Goal: Task Accomplishment & Management: Use online tool/utility

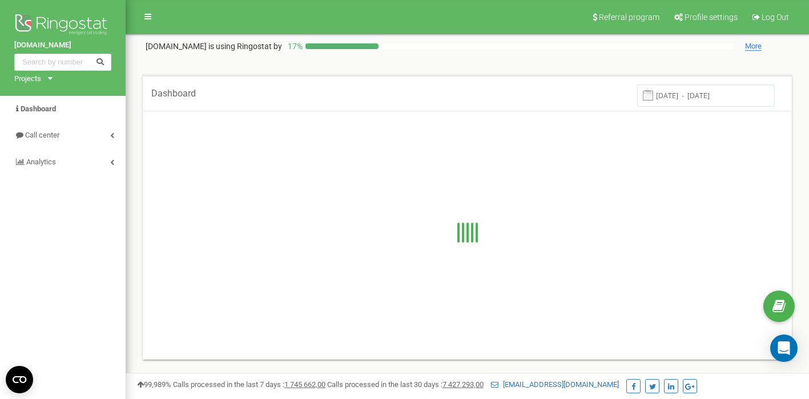
click at [691, 95] on input "16.09.2025 - 23.09.2025" at bounding box center [707, 96] width 138 height 22
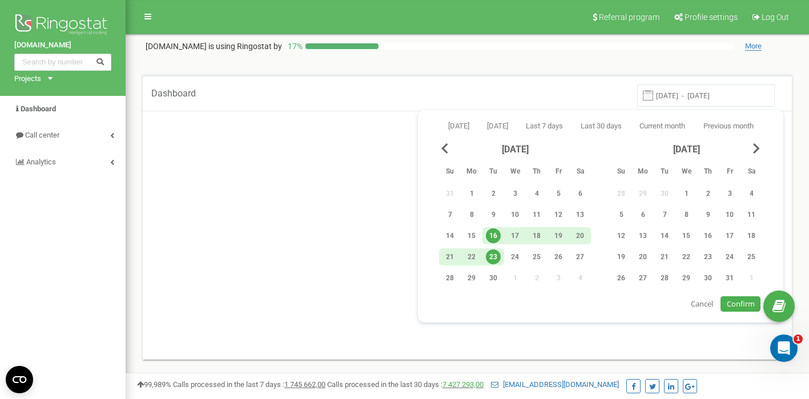
click at [500, 253] on div "23" at bounding box center [494, 256] width 22 height 17
click at [743, 304] on span "Confirm" at bounding box center [741, 304] width 28 height 10
type input "23.09.2025 - 23.09.2025"
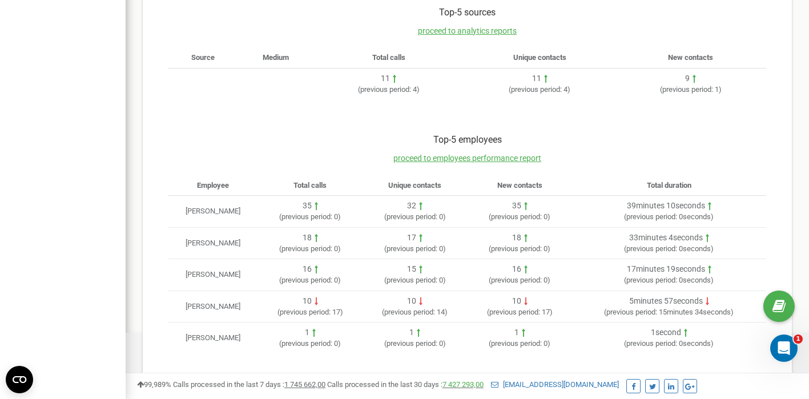
scroll to position [355, 0]
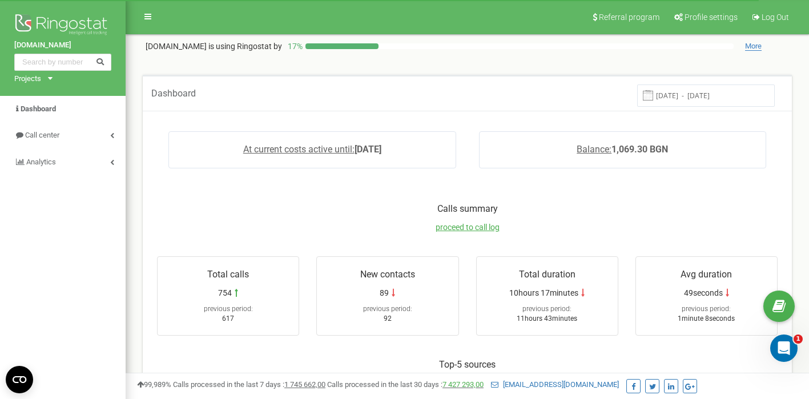
click at [682, 101] on input "16.09.2025 - 23.09.2025" at bounding box center [707, 96] width 138 height 22
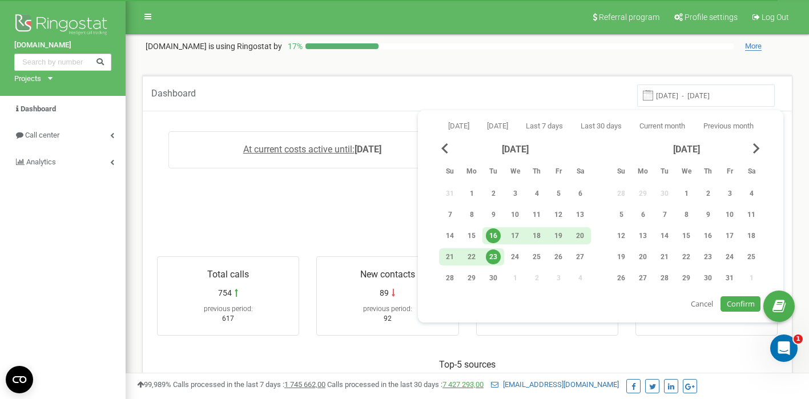
click at [499, 255] on div "23" at bounding box center [493, 257] width 15 height 15
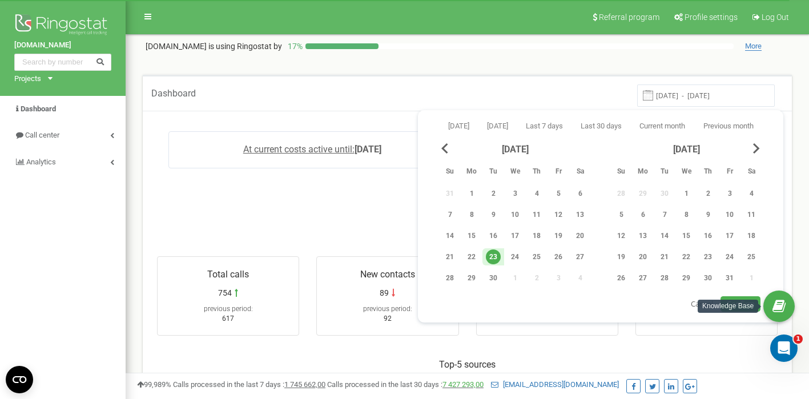
click at [742, 304] on div "Knowledge Base" at bounding box center [728, 306] width 61 height 13
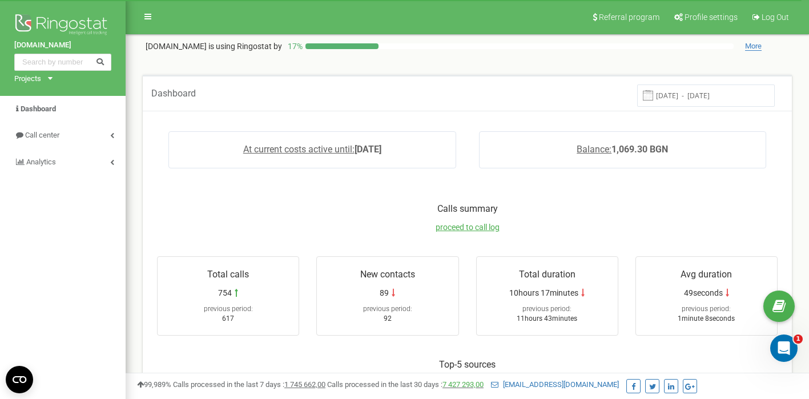
click at [735, 99] on input "16.09.2025 - 23.09.2025" at bounding box center [707, 96] width 138 height 22
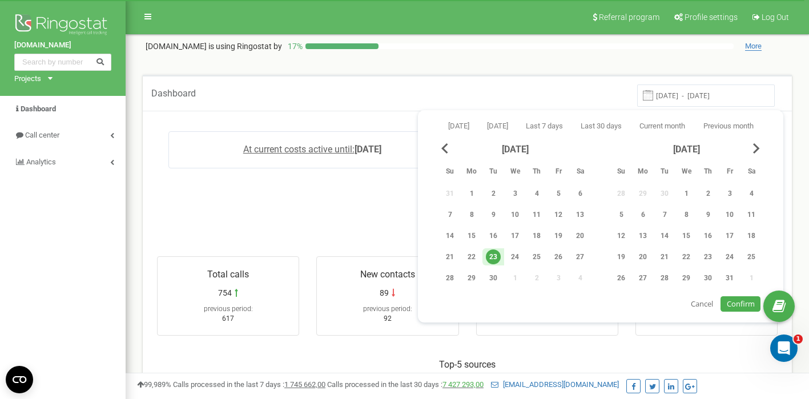
click at [496, 258] on div "23" at bounding box center [493, 257] width 15 height 15
click at [739, 308] on span "Confirm" at bounding box center [741, 304] width 28 height 10
type input "23.09.2025 - 23.09.2025"
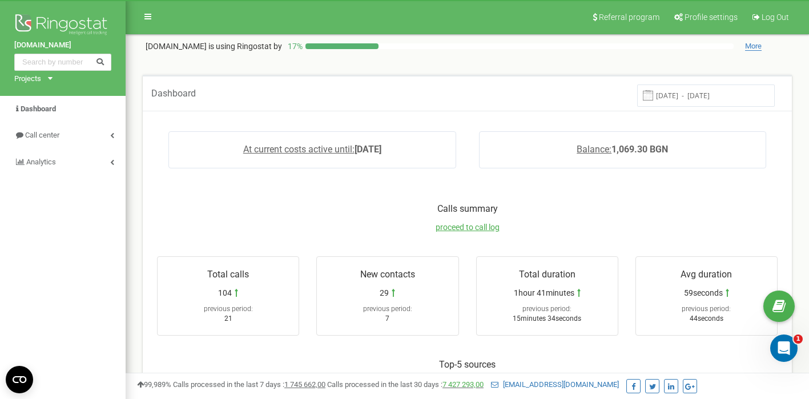
scroll to position [355, 0]
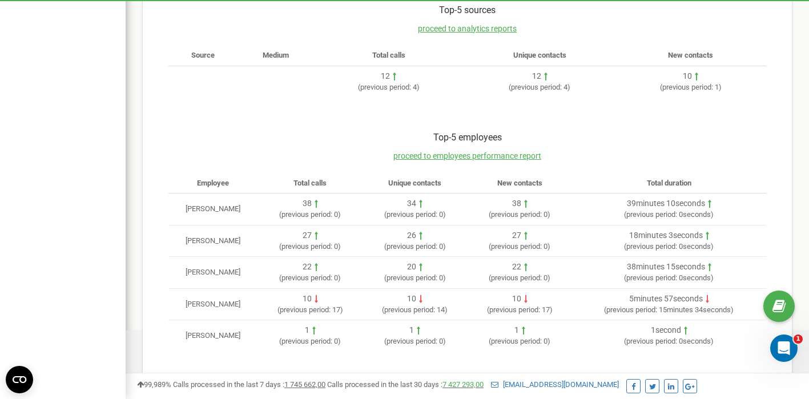
click at [660, 399] on html at bounding box center [404, 22] width 809 height 755
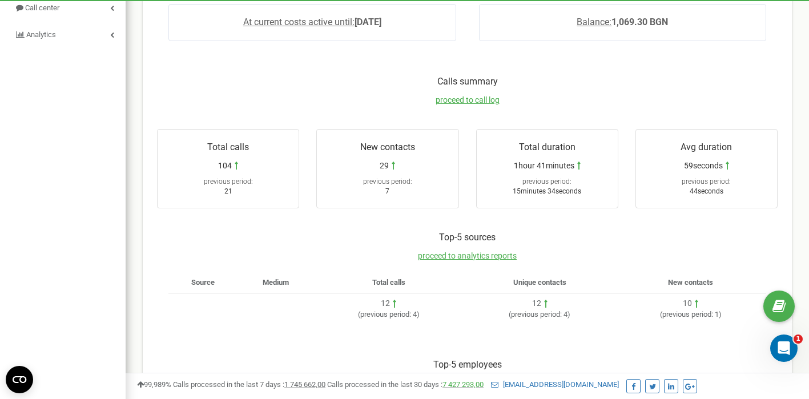
scroll to position [0, 0]
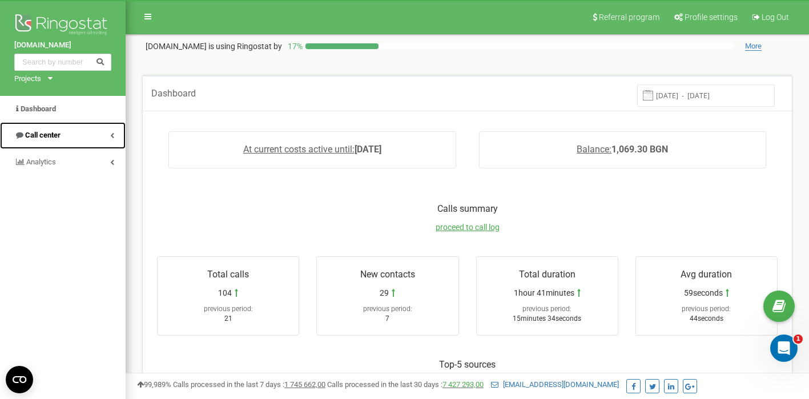
click at [70, 136] on link "Call center" at bounding box center [63, 135] width 126 height 27
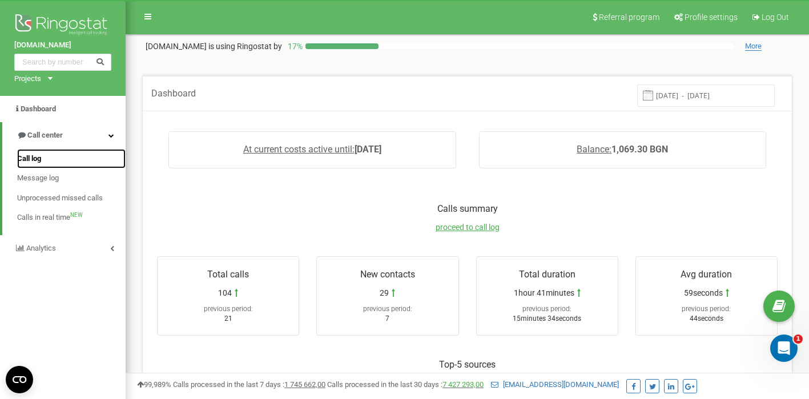
click at [46, 161] on link "Call log" at bounding box center [71, 159] width 109 height 20
click at [30, 161] on span "Call log" at bounding box center [29, 159] width 24 height 11
click at [39, 157] on span "Call log" at bounding box center [29, 159] width 24 height 11
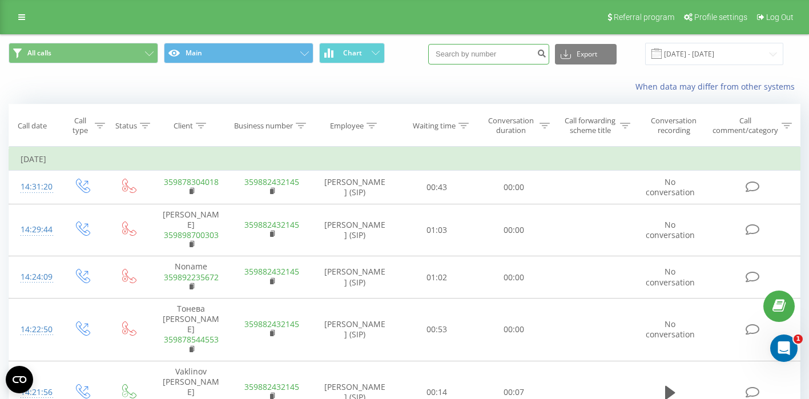
click at [490, 59] on input at bounding box center [488, 54] width 121 height 21
paste input "0896225908"
click at [470, 51] on input "0896225908" at bounding box center [488, 54] width 121 height 21
type input "+359896225908"
click at [547, 51] on icon "submit" at bounding box center [542, 52] width 10 height 7
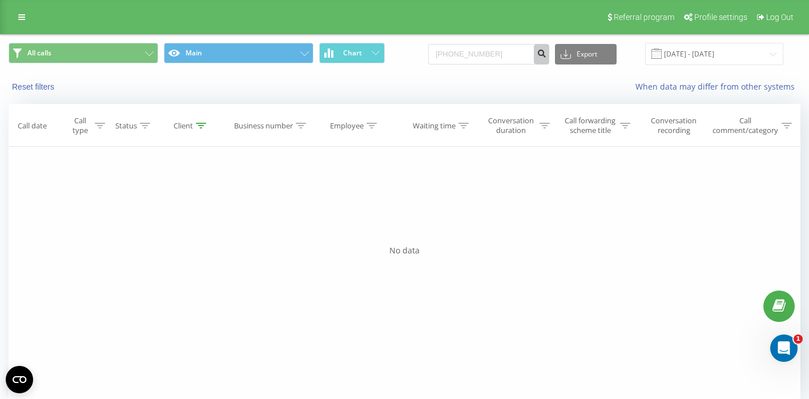
click at [547, 51] on icon "submit" at bounding box center [542, 52] width 10 height 7
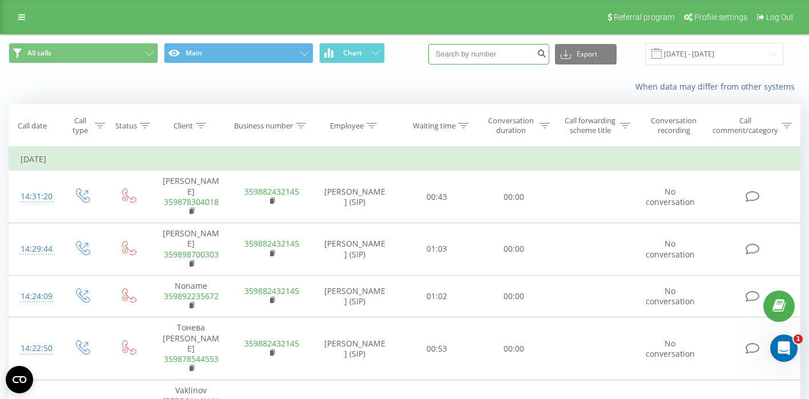
click at [494, 55] on input at bounding box center [488, 54] width 121 height 21
paste input "0896225908"
type input "0896225908"
click at [370, 125] on icon at bounding box center [372, 126] width 10 height 6
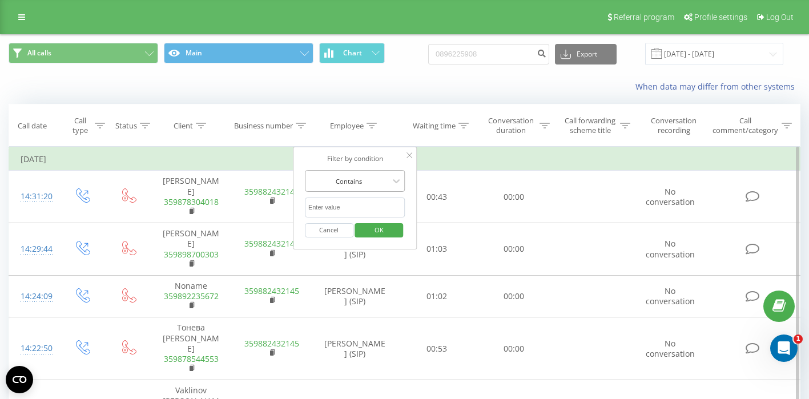
click at [380, 183] on div at bounding box center [348, 181] width 81 height 11
click at [467, 161] on td "[DATE]" at bounding box center [405, 159] width 792 height 23
click at [379, 203] on input "text" at bounding box center [355, 208] width 101 height 20
type input "[PERSON_NAME]"
click at [378, 232] on span "OK" at bounding box center [379, 230] width 32 height 18
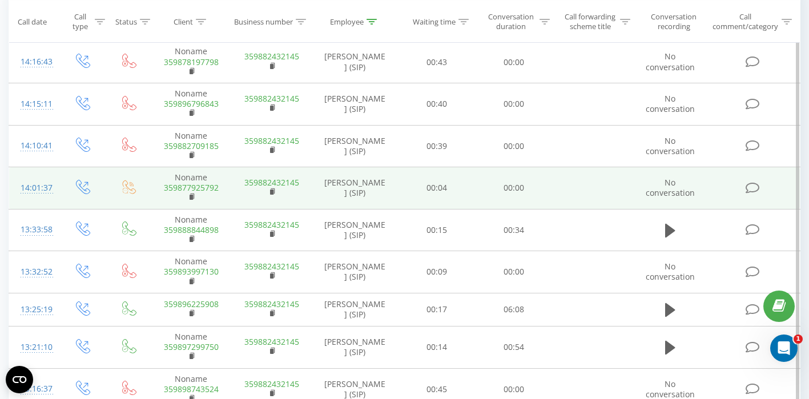
scroll to position [132, 0]
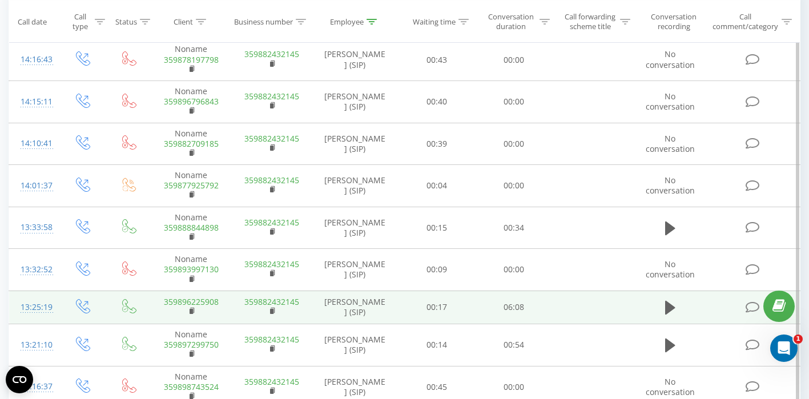
click at [47, 306] on div "13:25:19" at bounding box center [34, 307] width 26 height 22
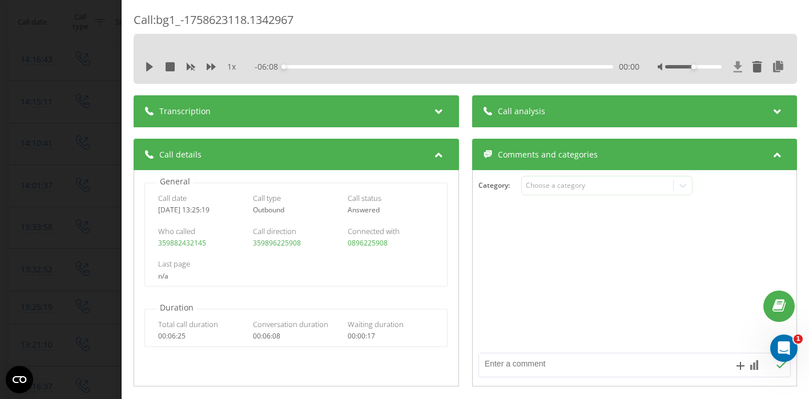
click at [736, 67] on icon at bounding box center [738, 66] width 9 height 11
